Goal: Information Seeking & Learning: Learn about a topic

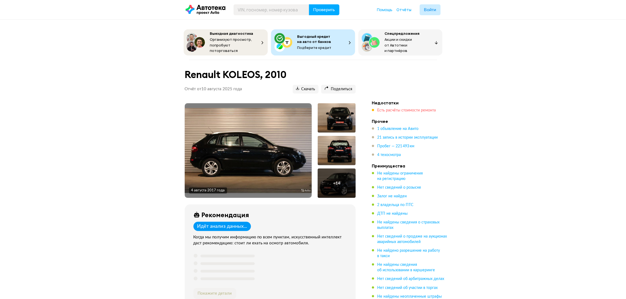
click at [393, 108] on span "Есть расчёты стоимости ремонта" at bounding box center [407, 110] width 59 height 4
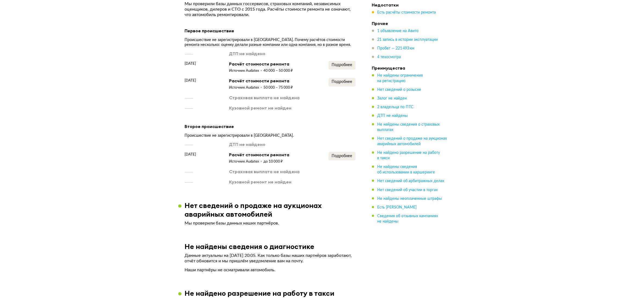
scroll to position [664, 0]
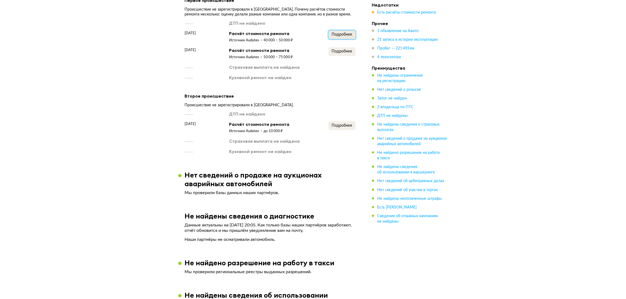
click at [343, 33] on span "Подробнее" at bounding box center [342, 35] width 21 height 4
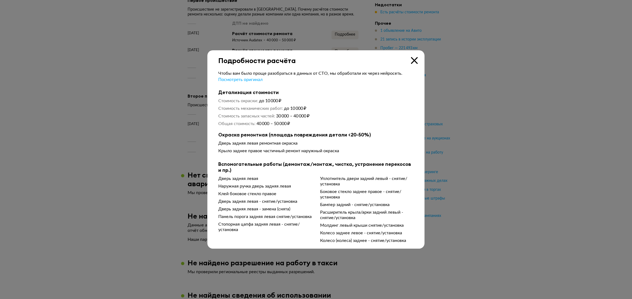
click at [123, 98] on div at bounding box center [316, 149] width 632 height 299
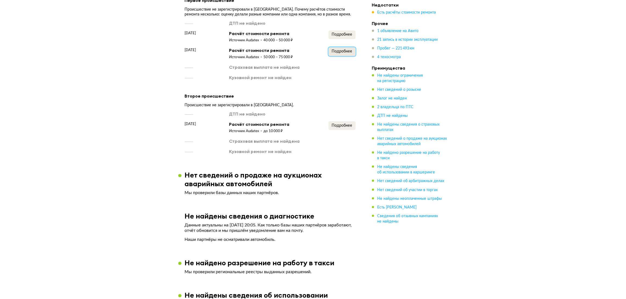
click at [337, 50] on span "Подробнее" at bounding box center [342, 51] width 21 height 4
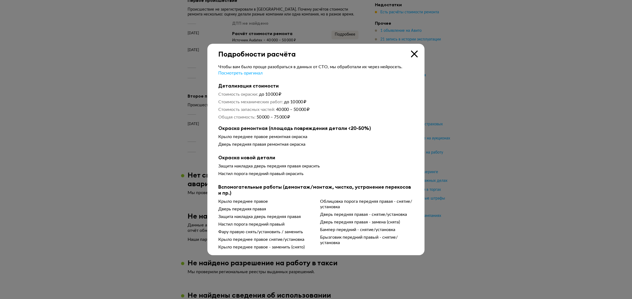
click at [413, 55] on icon at bounding box center [414, 53] width 7 height 7
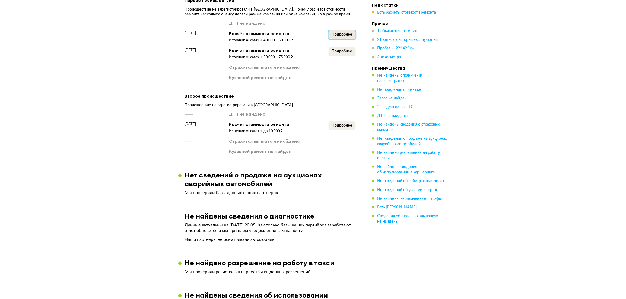
click at [345, 33] on span "Подробнее" at bounding box center [342, 35] width 21 height 4
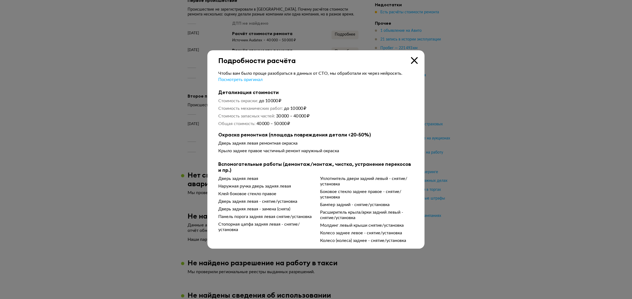
click at [412, 59] on icon at bounding box center [414, 60] width 7 height 7
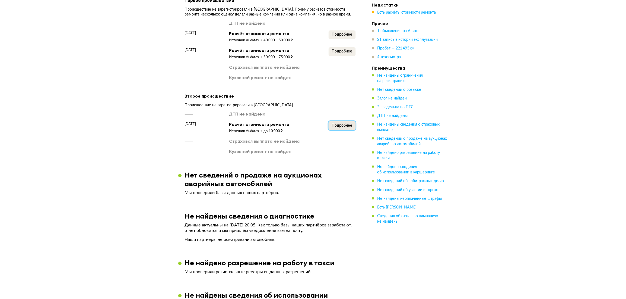
click at [344, 124] on span "Подробнее" at bounding box center [342, 126] width 21 height 4
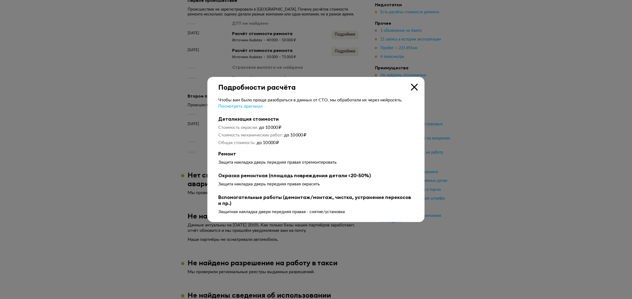
click at [412, 86] on icon at bounding box center [414, 87] width 7 height 7
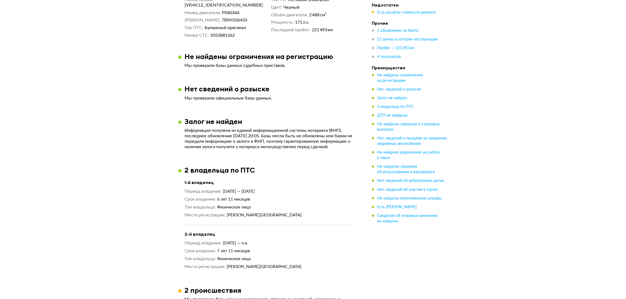
scroll to position [194, 0]
